Goal: Task Accomplishment & Management: Manage account settings

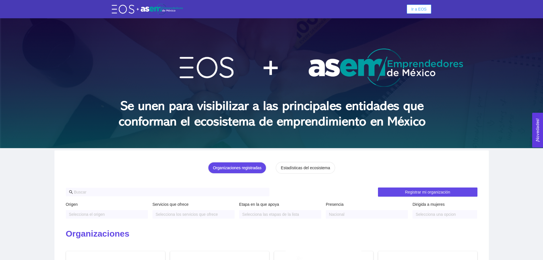
click at [417, 7] on span "Ir a EOS" at bounding box center [419, 9] width 15 height 6
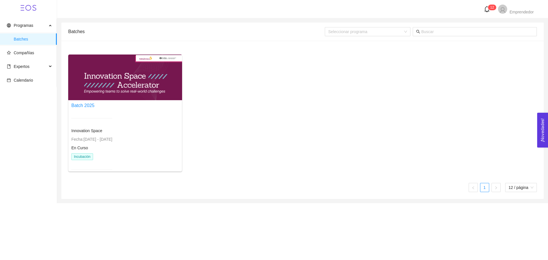
click at [143, 94] on div at bounding box center [125, 77] width 114 height 46
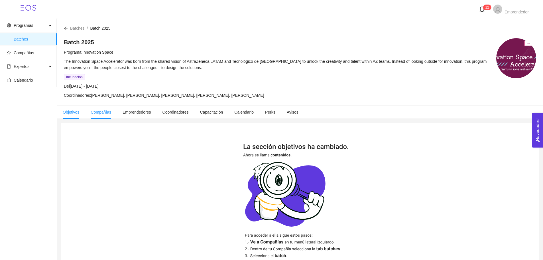
click at [105, 114] on span "Compañías" at bounding box center [101, 112] width 21 height 5
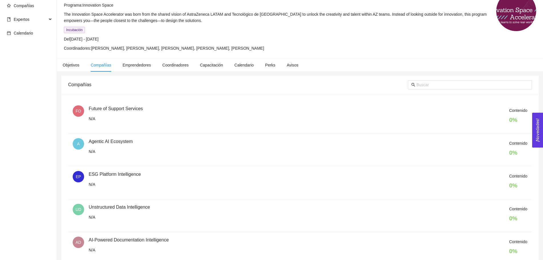
scroll to position [79, 0]
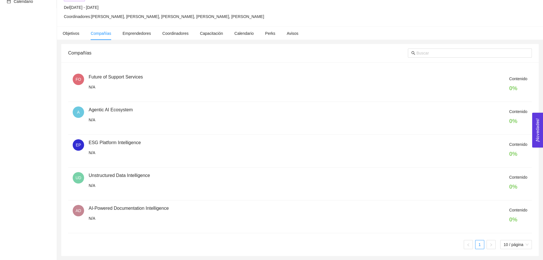
click at [127, 178] on div "Contenido 0 %" at bounding box center [308, 183] width 439 height 19
click at [126, 176] on div "Contenido 0 %" at bounding box center [308, 183] width 439 height 19
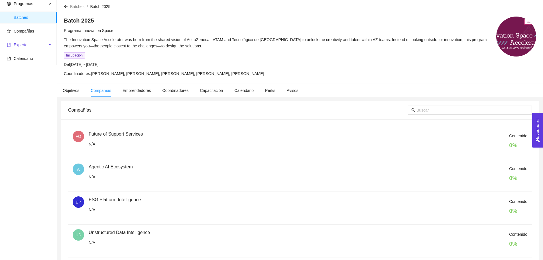
click at [50, 45] on icon at bounding box center [50, 45] width 3 height 0
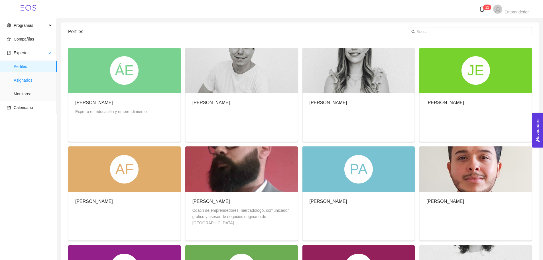
click at [27, 80] on span "Asignados" at bounding box center [33, 79] width 39 height 11
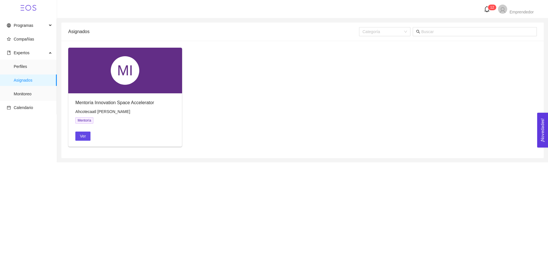
click at [82, 121] on span "Mentoría" at bounding box center [84, 120] width 18 height 6
click at [29, 93] on span "Monitoreo" at bounding box center [33, 93] width 39 height 11
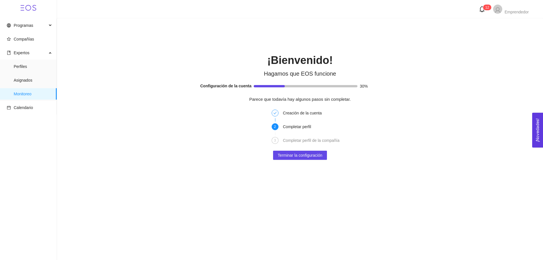
click at [301, 126] on div "Completar perfil" at bounding box center [299, 126] width 32 height 7
click at [307, 155] on span "Terminar la configuración" at bounding box center [300, 155] width 45 height 6
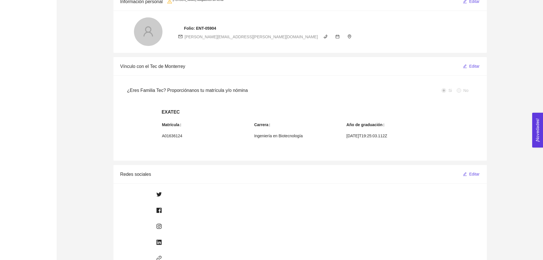
scroll to position [143, 0]
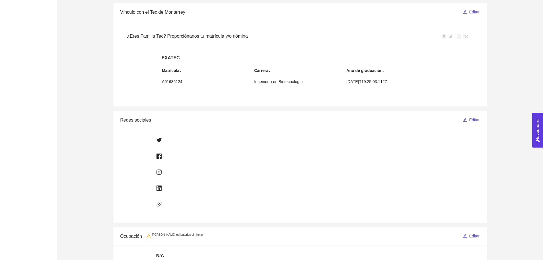
click at [173, 137] on div at bounding box center [300, 140] width 288 height 9
click at [169, 142] on div at bounding box center [300, 140] width 288 height 7
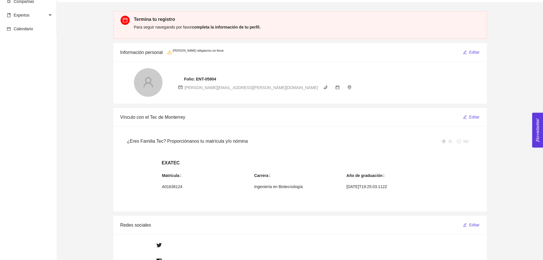
scroll to position [0, 0]
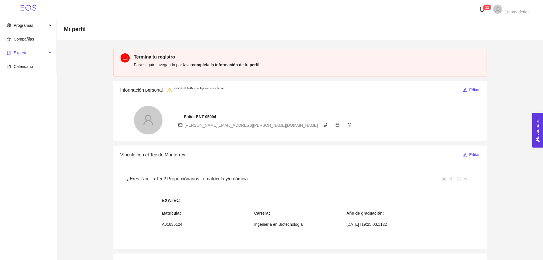
click at [50, 53] on icon at bounding box center [50, 53] width 3 height 0
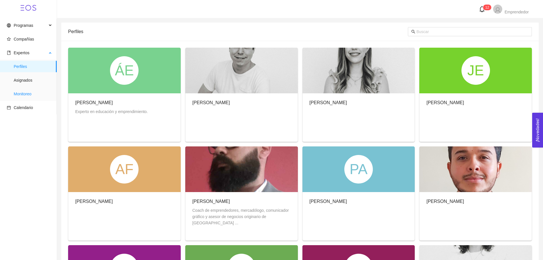
click at [24, 97] on span "Monitoreo" at bounding box center [33, 93] width 39 height 11
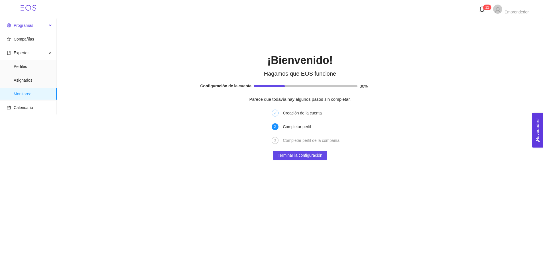
click at [31, 27] on span "Programas" at bounding box center [23, 25] width 19 height 5
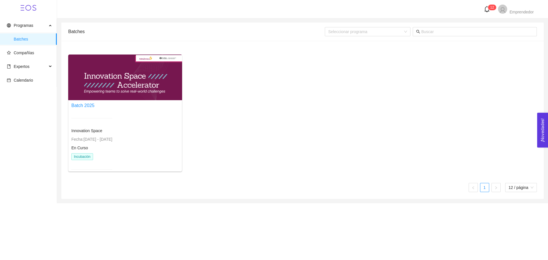
click at [101, 85] on div at bounding box center [125, 77] width 114 height 46
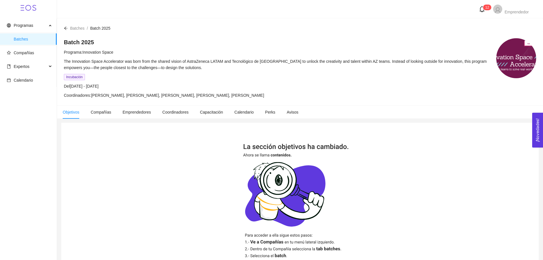
click at [68, 77] on span "Incubación" at bounding box center [74, 77] width 21 height 6
click at [98, 112] on span "Compañías" at bounding box center [101, 112] width 21 height 5
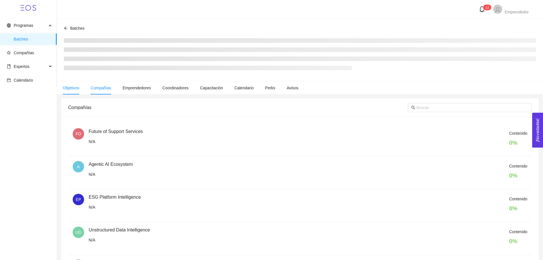
click at [71, 88] on span "Objetivos" at bounding box center [71, 88] width 17 height 5
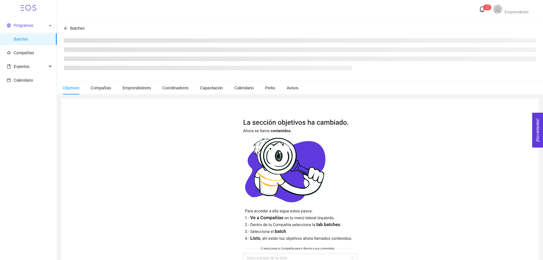
click at [42, 26] on span "Programas" at bounding box center [27, 25] width 40 height 11
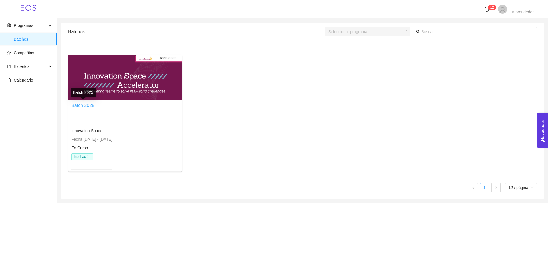
click at [85, 106] on link "Batch 2025" at bounding box center [82, 105] width 23 height 5
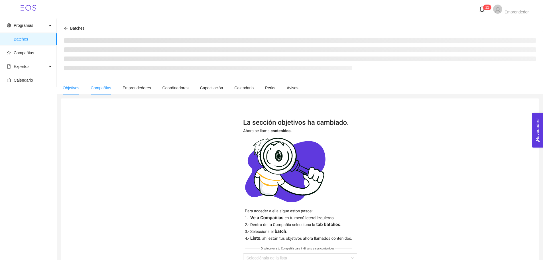
click at [106, 87] on span "Compañías" at bounding box center [101, 88] width 21 height 5
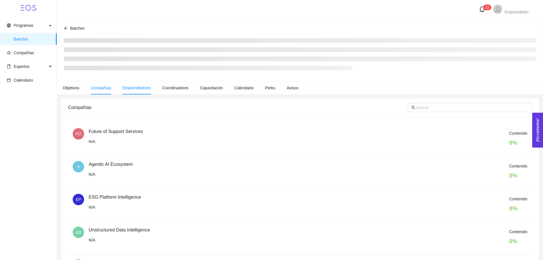
click at [132, 87] on span "Emprendedores" at bounding box center [137, 88] width 29 height 5
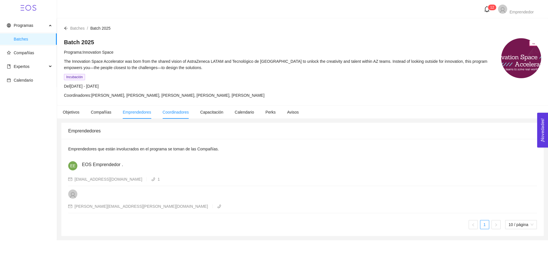
click at [170, 113] on span "Coordinadores" at bounding box center [176, 112] width 26 height 5
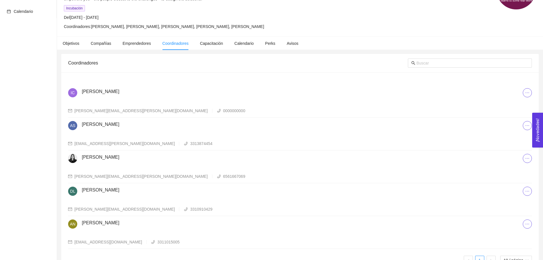
scroll to position [56, 0]
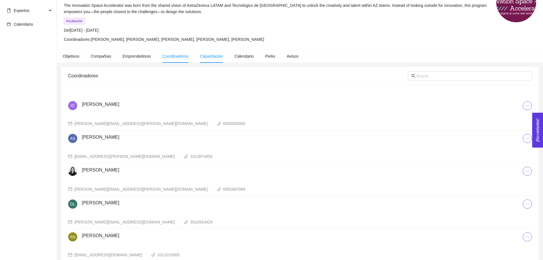
click at [219, 56] on span "Capacitación" at bounding box center [211, 56] width 23 height 5
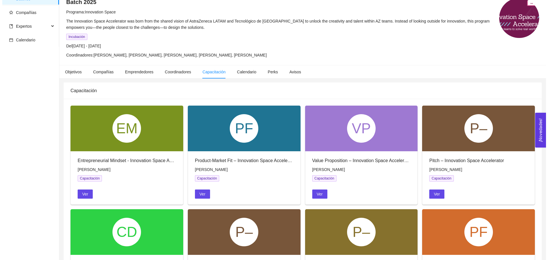
scroll to position [57, 0]
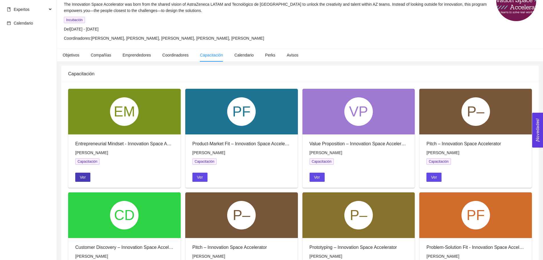
click at [83, 176] on span "Ver" at bounding box center [83, 177] width 6 height 6
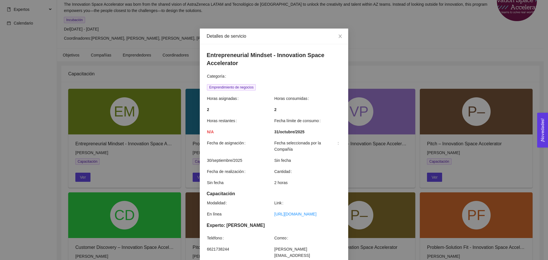
click at [208, 131] on strong "N/A" at bounding box center [210, 132] width 7 height 5
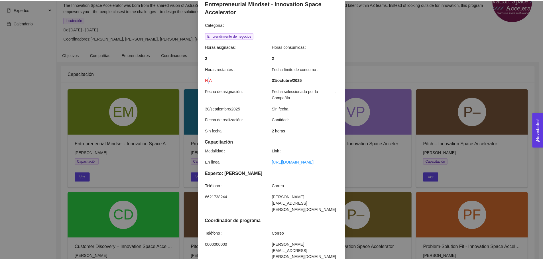
scroll to position [0, 0]
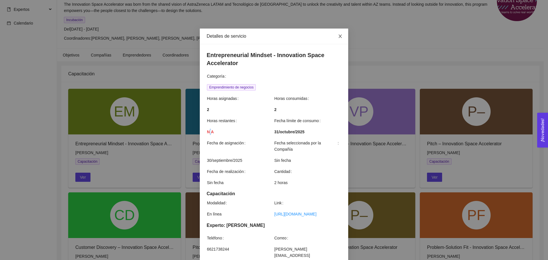
click at [339, 36] on icon "close" at bounding box center [340, 36] width 5 height 5
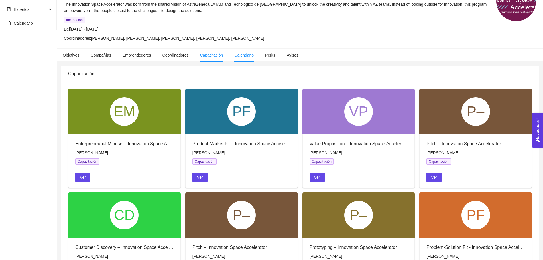
click at [251, 54] on span "Calendario" at bounding box center [243, 55] width 19 height 5
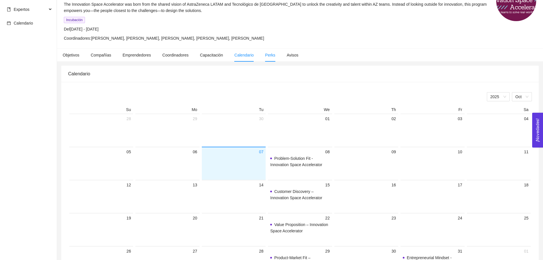
click at [272, 56] on li "Perks" at bounding box center [271, 54] width 22 height 13
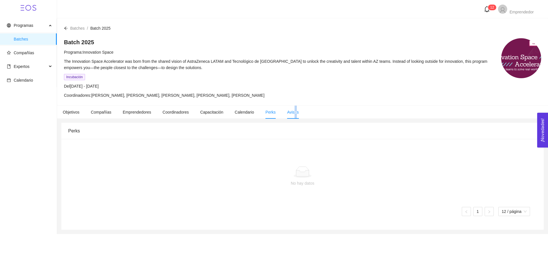
click at [292, 112] on span "Avisos" at bounding box center [293, 112] width 12 height 5
click at [72, 112] on span "Objetivos" at bounding box center [71, 112] width 17 height 5
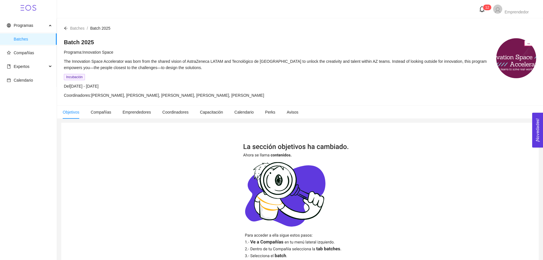
click at [267, 147] on img at bounding box center [300, 211] width 114 height 134
click at [31, 27] on span "Programas" at bounding box center [23, 25] width 19 height 5
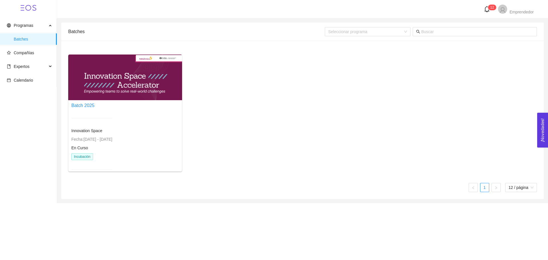
click at [486, 11] on icon "bell" at bounding box center [486, 9] width 5 height 6
click at [449, 77] on div "Batch 2025 Innovation Space Fecha: [DATE] - [DATE] En Curso Incubación" at bounding box center [302, 115] width 473 height 122
click at [234, 92] on div "Batch 2025 Innovation Space Fecha: [DATE] - [DATE] En Curso Incubación" at bounding box center [302, 115] width 473 height 122
click at [141, 80] on div at bounding box center [125, 77] width 114 height 46
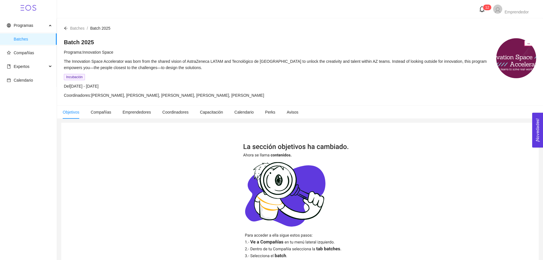
click at [30, 5] on icon at bounding box center [29, 8] width 16 height 16
click at [99, 113] on span "Compañías" at bounding box center [101, 112] width 21 height 5
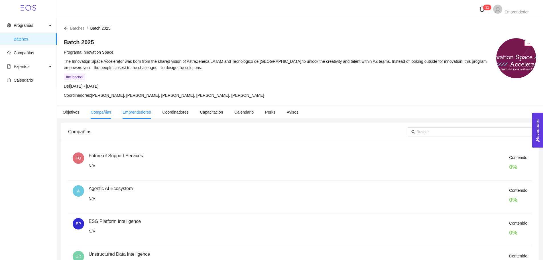
click at [143, 114] on span "Emprendedores" at bounding box center [137, 112] width 29 height 5
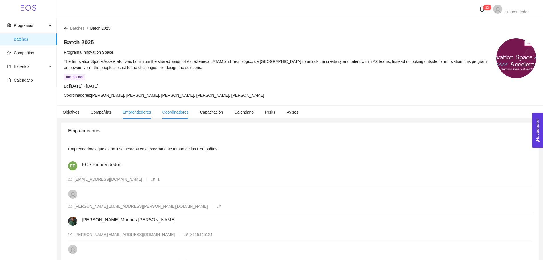
click at [176, 111] on span "Coordinadores" at bounding box center [176, 112] width 26 height 5
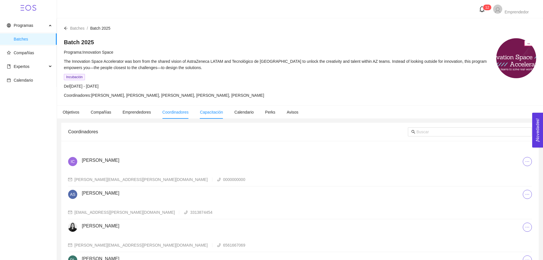
click at [207, 111] on span "Capacitación" at bounding box center [211, 112] width 23 height 5
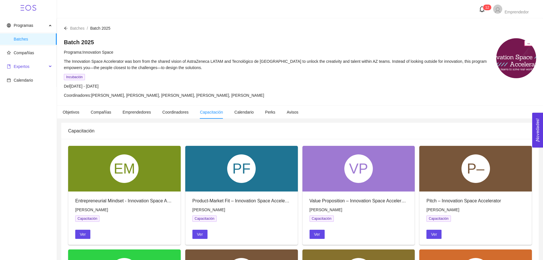
click at [40, 68] on span "Expertos" at bounding box center [27, 66] width 40 height 11
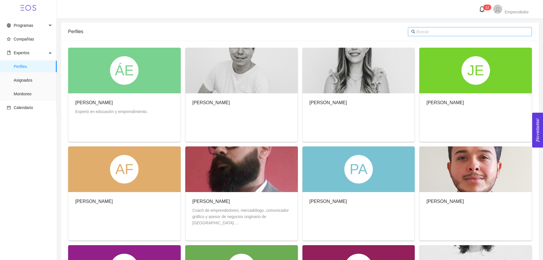
click at [462, 34] on input "text" at bounding box center [473, 32] width 112 height 6
type input "[PERSON_NAME]"
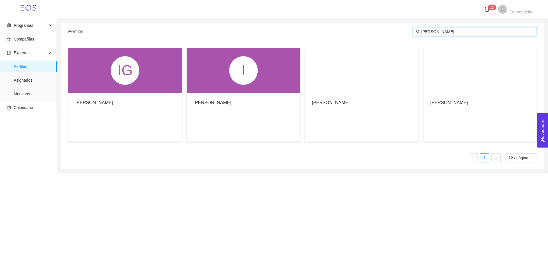
click at [124, 99] on div "[PERSON_NAME]" at bounding box center [124, 103] width 113 height 21
click at [19, 24] on span "Programas" at bounding box center [23, 25] width 19 height 5
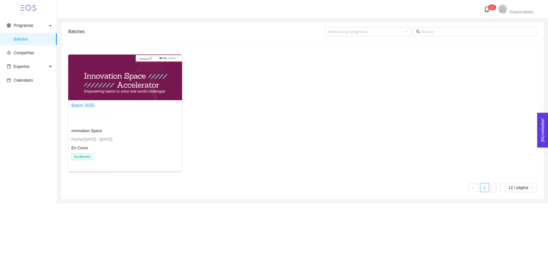
click at [140, 94] on div at bounding box center [125, 77] width 114 height 46
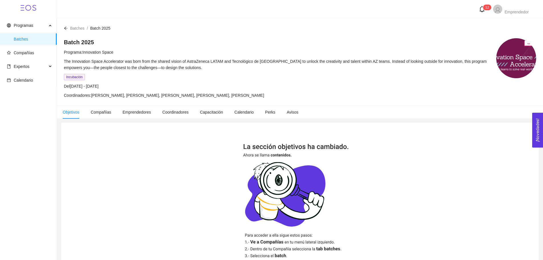
click at [83, 42] on h4 "Batch 2025" at bounding box center [277, 42] width 427 height 8
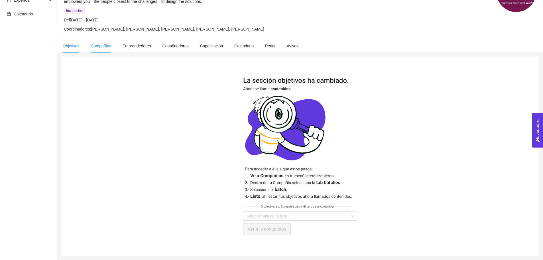
click at [102, 45] on span "Compañías" at bounding box center [101, 46] width 21 height 5
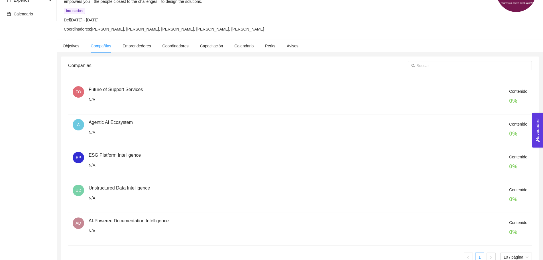
scroll to position [79, 0]
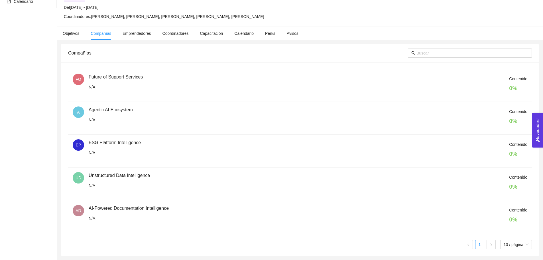
click at [111, 174] on div "Contenido 0 %" at bounding box center [308, 183] width 439 height 19
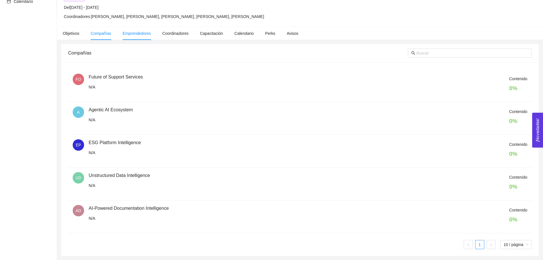
click at [138, 31] on span "Emprendedores" at bounding box center [137, 33] width 29 height 5
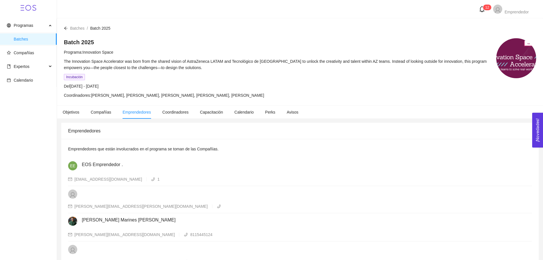
click at [507, 10] on span "Emprendedor" at bounding box center [517, 12] width 24 height 5
click at [505, 32] on span "Perfil" at bounding box center [502, 29] width 9 height 5
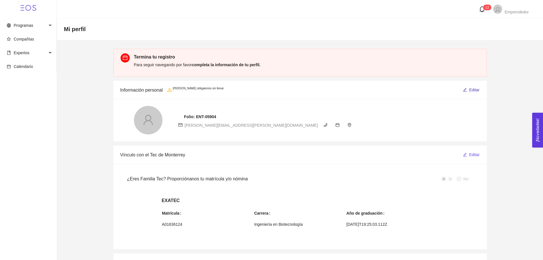
click at [471, 92] on span "Editar" at bounding box center [475, 90] width 11 height 6
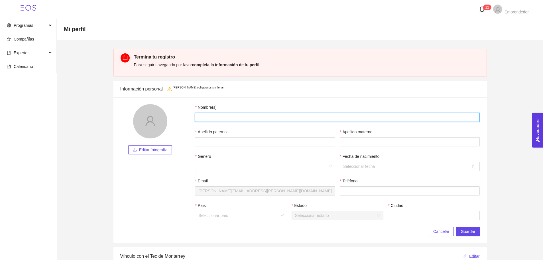
click at [198, 118] on input "Nombre(s)" at bounding box center [337, 117] width 285 height 9
type input "[PERSON_NAME]"
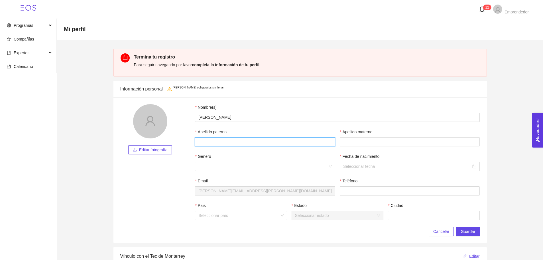
click at [210, 144] on input "Apellido paterno" at bounding box center [265, 141] width 140 height 9
type input "[PERSON_NAME]"
click at [218, 166] on input "Género" at bounding box center [264, 166] width 130 height 9
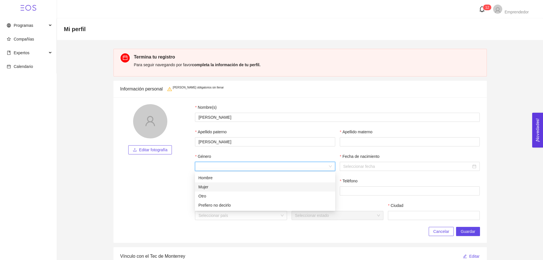
click at [213, 184] on div "Mujer" at bounding box center [266, 187] width 134 height 6
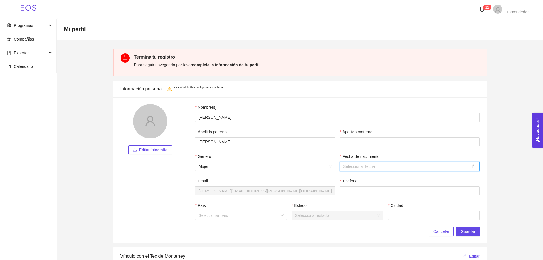
click at [392, 169] on input "Fecha de nacimiento" at bounding box center [407, 166] width 128 height 6
click at [379, 216] on div "15" at bounding box center [379, 216] width 7 height 7
click at [360, 169] on div "[DATE]" at bounding box center [410, 166] width 140 height 9
click at [347, 177] on span "button" at bounding box center [345, 178] width 3 height 3
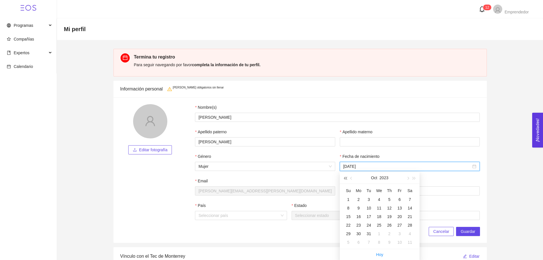
click at [347, 177] on span "button" at bounding box center [345, 178] width 3 height 3
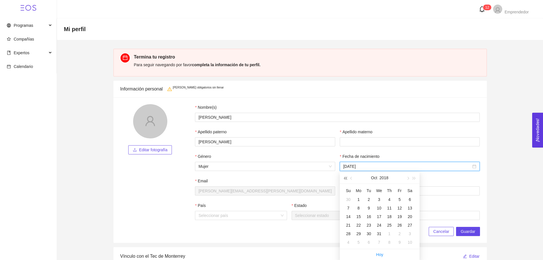
click at [347, 177] on span "button" at bounding box center [345, 178] width 3 height 3
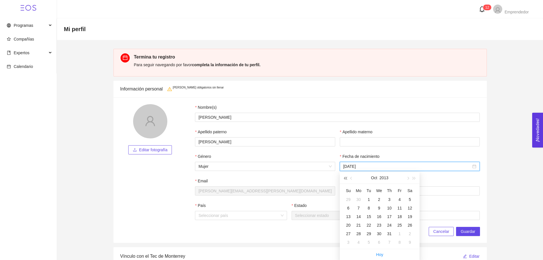
click at [347, 177] on span "button" at bounding box center [345, 178] width 3 height 3
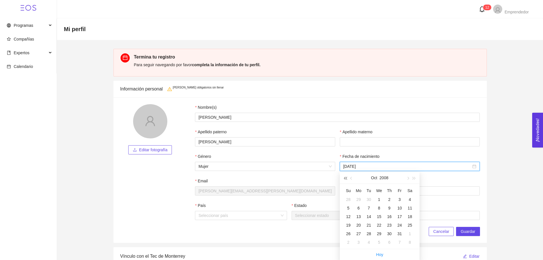
click at [347, 177] on span "button" at bounding box center [345, 178] width 3 height 3
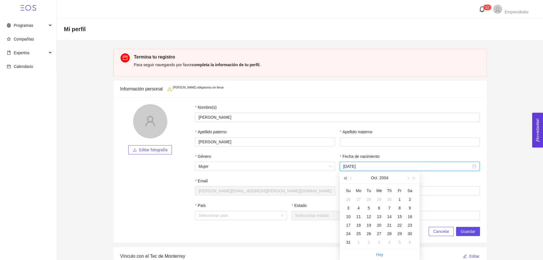
click at [347, 177] on span "button" at bounding box center [345, 178] width 3 height 3
type input "[DATE]"
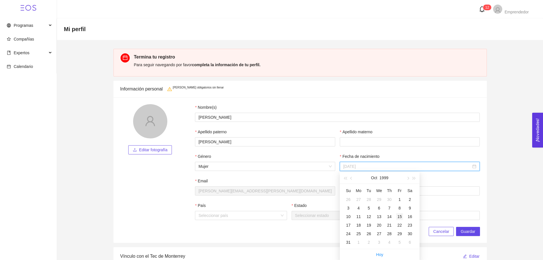
click at [398, 216] on div "15" at bounding box center [400, 216] width 7 height 7
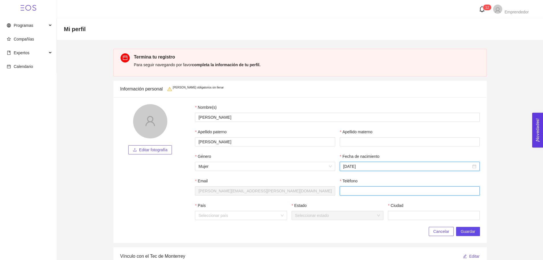
click at [381, 189] on input "Teléfono" at bounding box center [410, 190] width 140 height 9
click at [219, 220] on div "Seleccionar país" at bounding box center [241, 215] width 92 height 9
type input "3316908514"
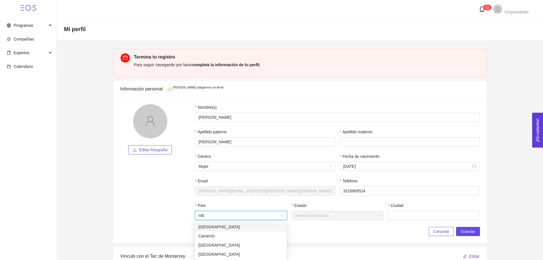
type input "m"
type input "Méx"
click at [219, 227] on div "[GEOGRAPHIC_DATA]" at bounding box center [241, 227] width 85 height 6
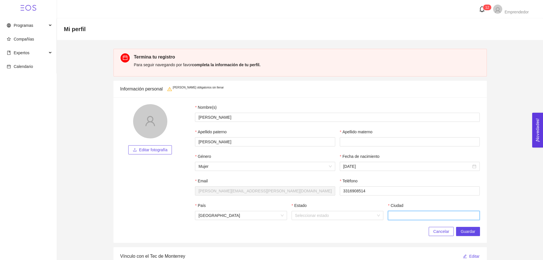
click at [396, 213] on input "Ciudad" at bounding box center [434, 215] width 92 height 9
type input "[GEOGRAPHIC_DATA]"
click at [370, 143] on input "Apellido materno" at bounding box center [410, 141] width 140 height 9
click at [151, 149] on span "Editar fotografía" at bounding box center [153, 150] width 29 height 6
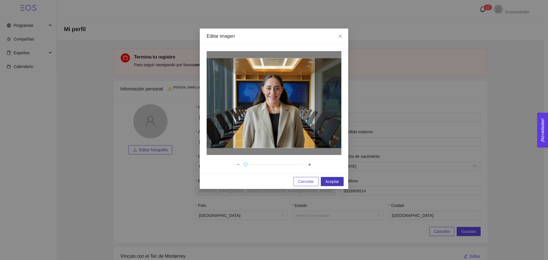
click at [329, 180] on span "Aceptar" at bounding box center [332, 181] width 14 height 6
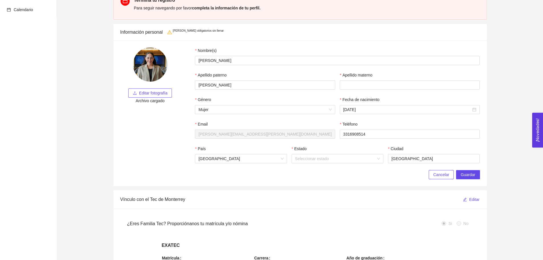
scroll to position [86, 0]
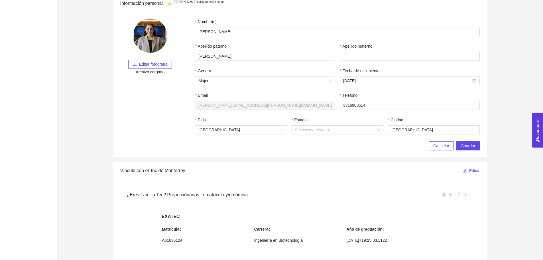
click at [156, 66] on span "Editar fotografía" at bounding box center [153, 64] width 29 height 6
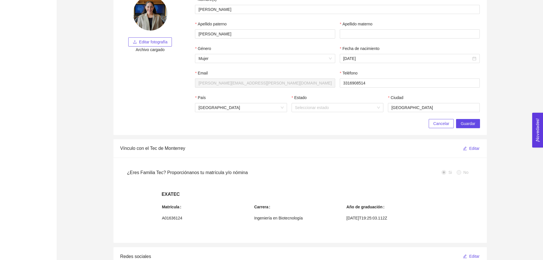
scroll to position [114, 0]
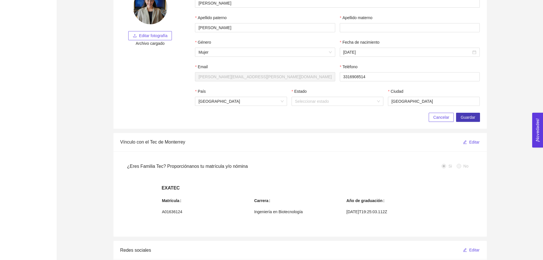
click at [473, 118] on span "Guardar" at bounding box center [468, 117] width 15 height 6
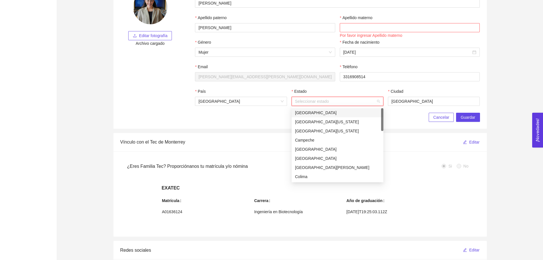
click at [349, 102] on input "Estado" at bounding box center [335, 101] width 81 height 9
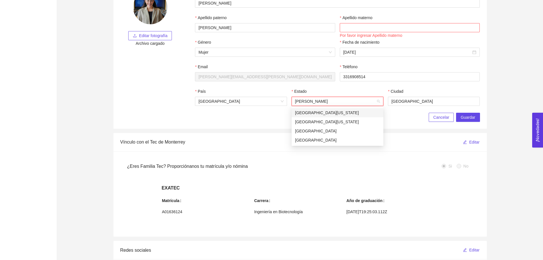
type input "Jal"
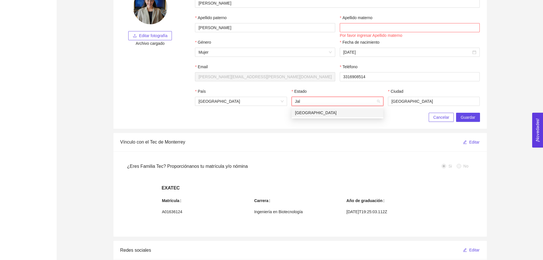
click at [341, 110] on div "[GEOGRAPHIC_DATA]" at bounding box center [337, 113] width 85 height 6
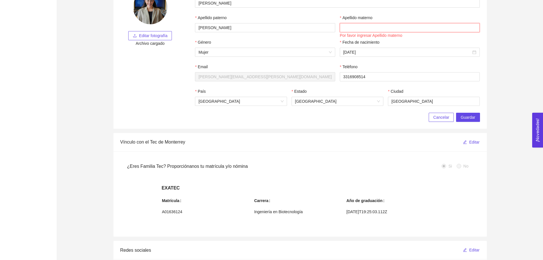
click at [357, 31] on input "Apellido materno" at bounding box center [410, 27] width 140 height 9
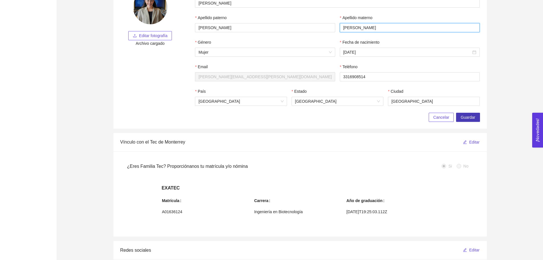
type input "[PERSON_NAME]"
click at [472, 118] on span "Guardar" at bounding box center [468, 117] width 15 height 6
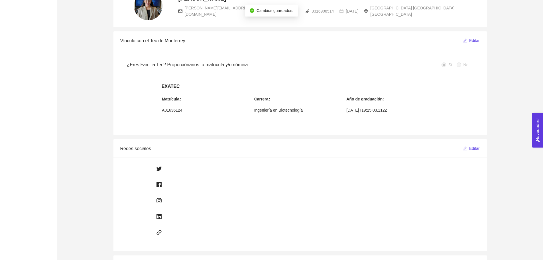
scroll to position [0, 0]
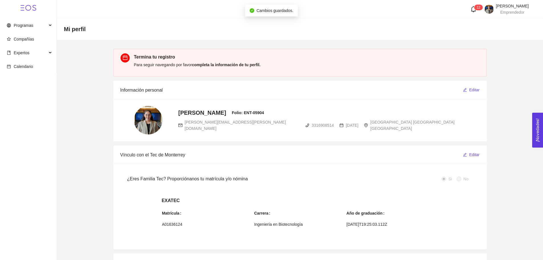
click at [151, 118] on img at bounding box center [148, 120] width 29 height 29
click at [147, 119] on img at bounding box center [148, 120] width 29 height 29
click at [470, 90] on span "Editar" at bounding box center [475, 90] width 11 height 6
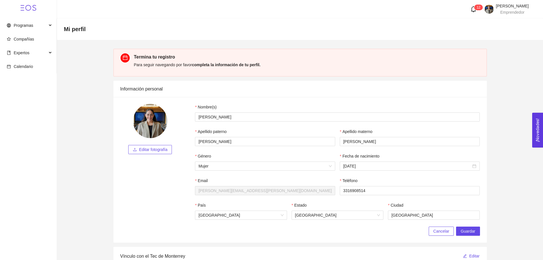
click at [139, 148] on span "Editar fotografía" at bounding box center [153, 149] width 29 height 6
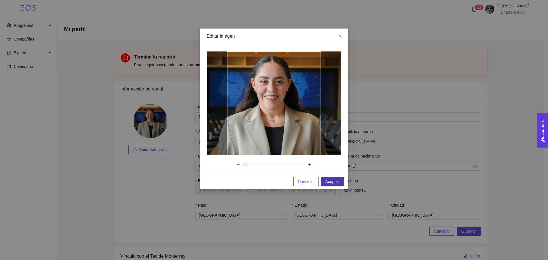
click at [330, 179] on span "Aceptar" at bounding box center [332, 181] width 14 height 6
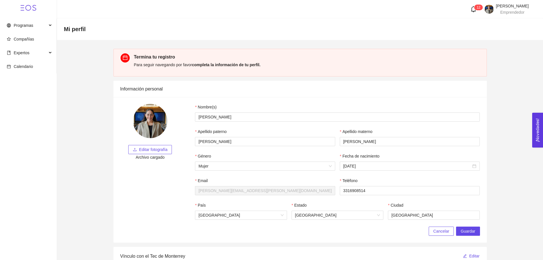
click at [154, 149] on span "Editar fotografía" at bounding box center [153, 149] width 29 height 6
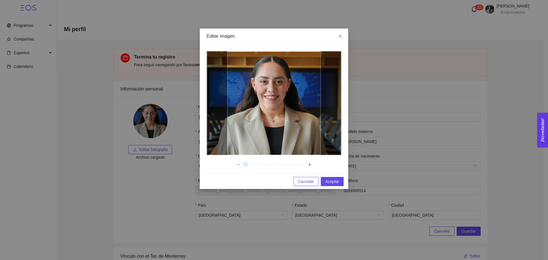
click at [336, 177] on div "Cancelar Aceptar" at bounding box center [274, 181] width 148 height 15
click at [334, 180] on span "Aceptar" at bounding box center [332, 181] width 14 height 6
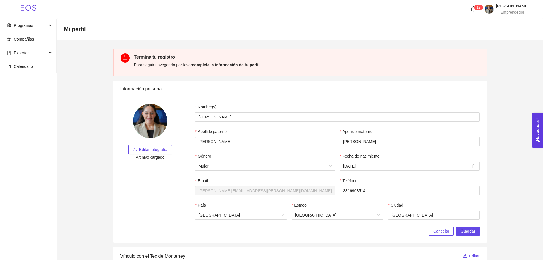
click at [152, 151] on span "Editar fotografía" at bounding box center [153, 149] width 29 height 6
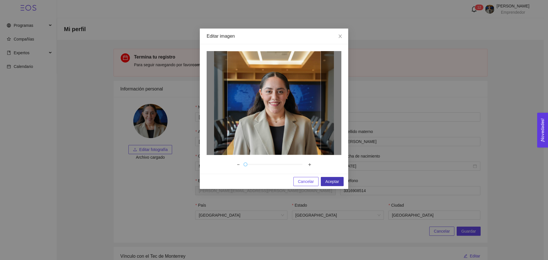
click at [328, 182] on span "Aceptar" at bounding box center [332, 181] width 14 height 6
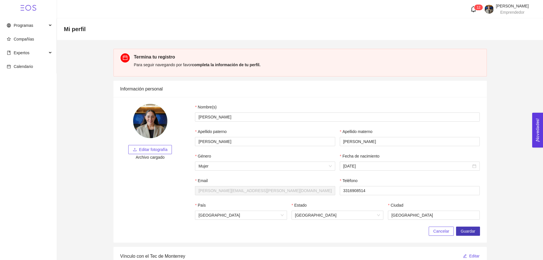
click at [471, 232] on span "Guardar" at bounding box center [468, 231] width 15 height 6
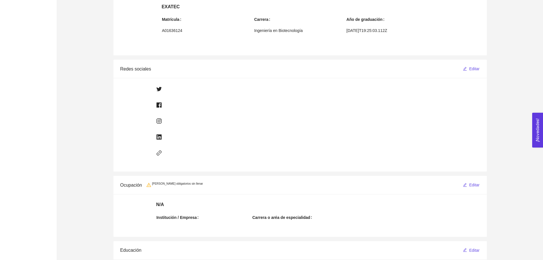
scroll to position [263, 0]
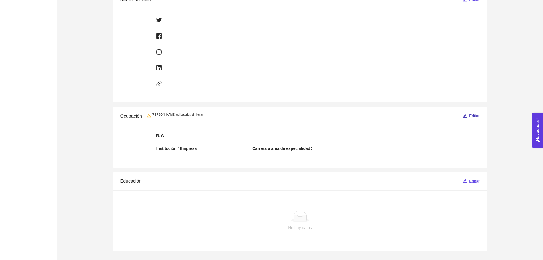
click at [476, 117] on span "Editar" at bounding box center [475, 116] width 11 height 6
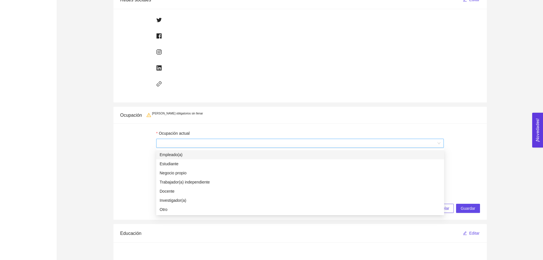
click at [179, 140] on span at bounding box center [300, 143] width 281 height 9
click at [182, 154] on div "Empleado(a)" at bounding box center [300, 154] width 281 height 6
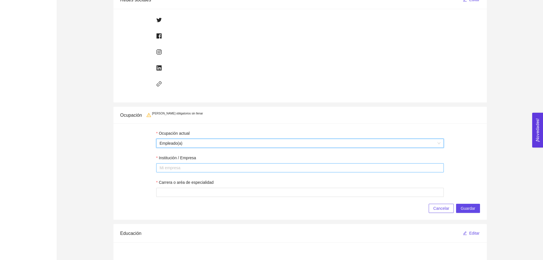
click at [179, 169] on div at bounding box center [300, 167] width 285 height 7
type input "AstraZeneca"
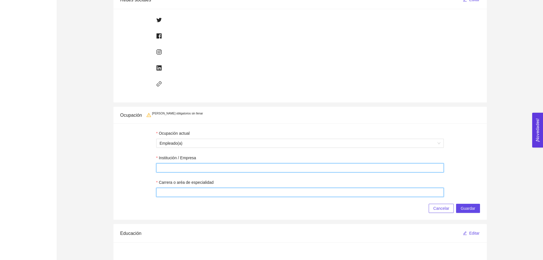
click at [182, 197] on input "Carrera o aréa de especialidad" at bounding box center [300, 192] width 288 height 9
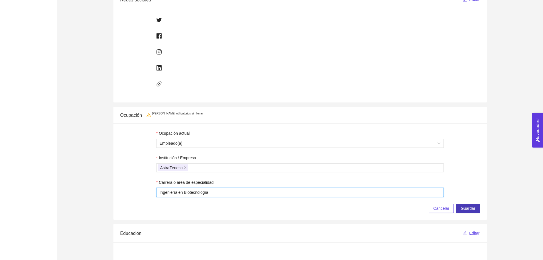
type input "Ingeniería en Biotecnología"
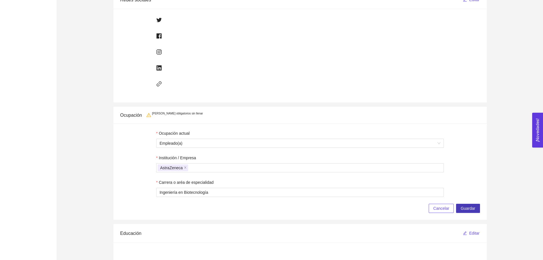
click at [474, 209] on span "Guardar" at bounding box center [468, 208] width 15 height 6
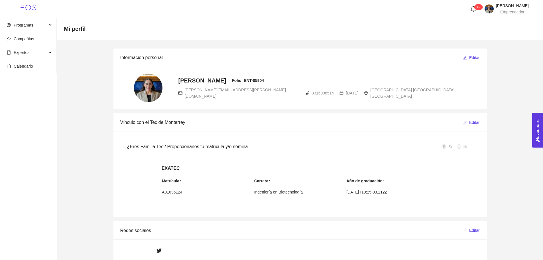
scroll to position [0, 0]
click at [373, 193] on span "[DATE]T19:25:03.112Z" at bounding box center [393, 192] width 92 height 6
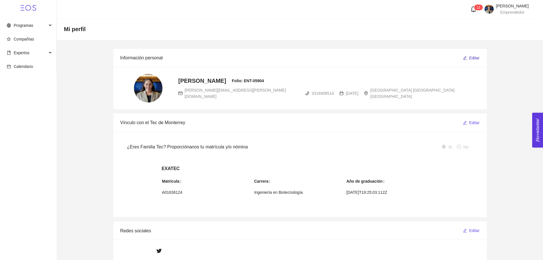
click at [477, 60] on span "Editar" at bounding box center [475, 58] width 11 height 6
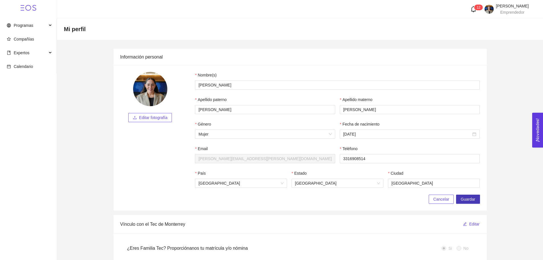
click at [472, 199] on span "Guardar" at bounding box center [468, 199] width 15 height 6
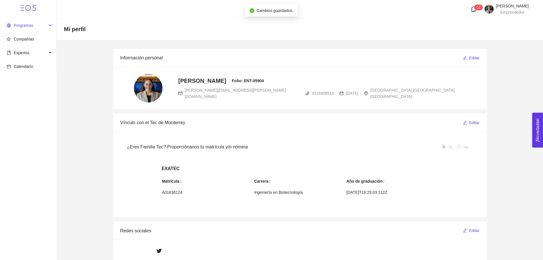
click at [32, 24] on span "Programas" at bounding box center [23, 25] width 19 height 5
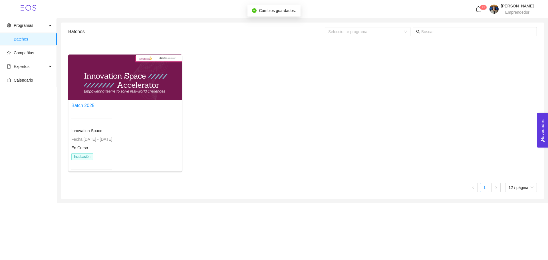
click at [130, 85] on div at bounding box center [125, 77] width 114 height 46
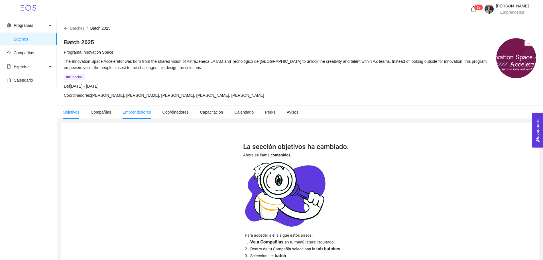
click at [135, 111] on span "Emprendedores" at bounding box center [137, 112] width 29 height 5
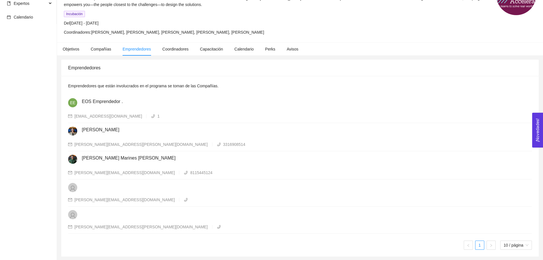
scroll to position [64, 0]
